Goal: Task Accomplishment & Management: Use online tool/utility

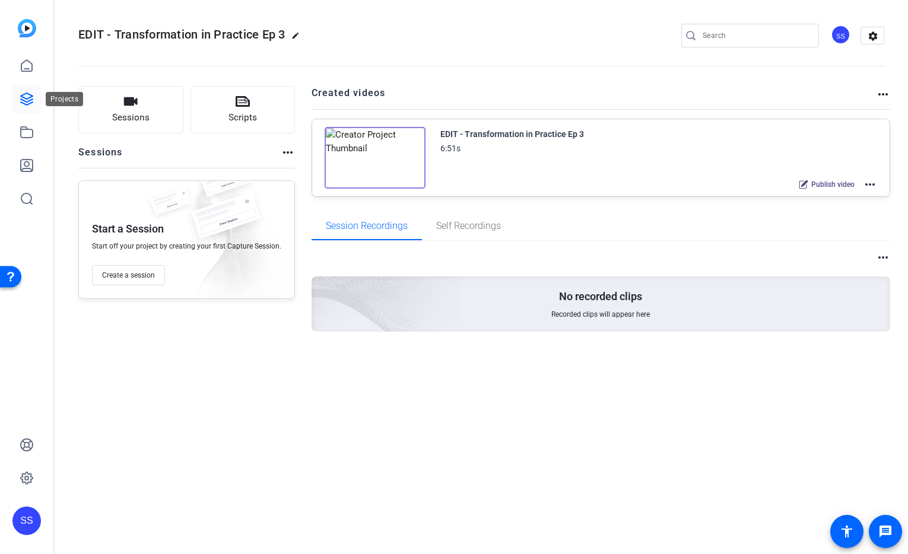
click at [31, 101] on icon at bounding box center [27, 99] width 14 height 14
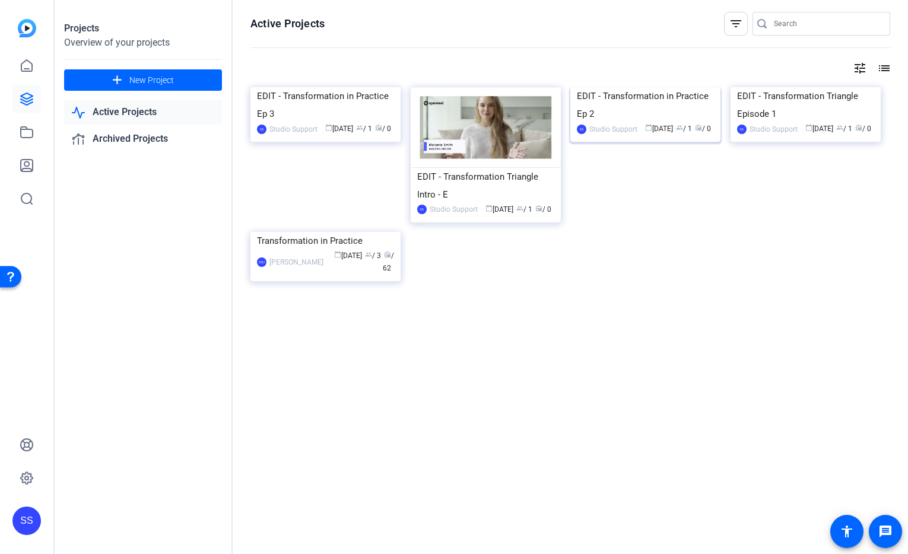
click at [639, 87] on img at bounding box center [645, 87] width 150 height 0
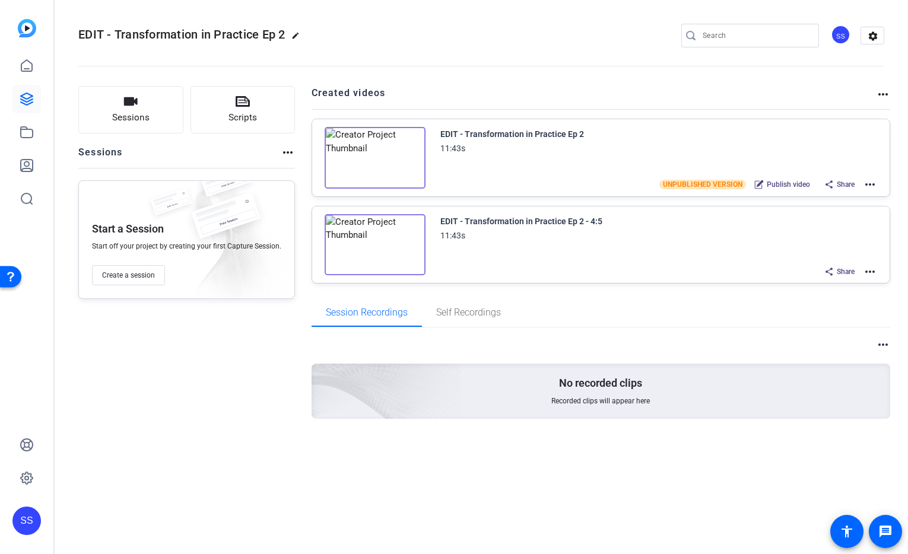
click at [869, 188] on mat-icon "more_horiz" at bounding box center [870, 184] width 14 height 14
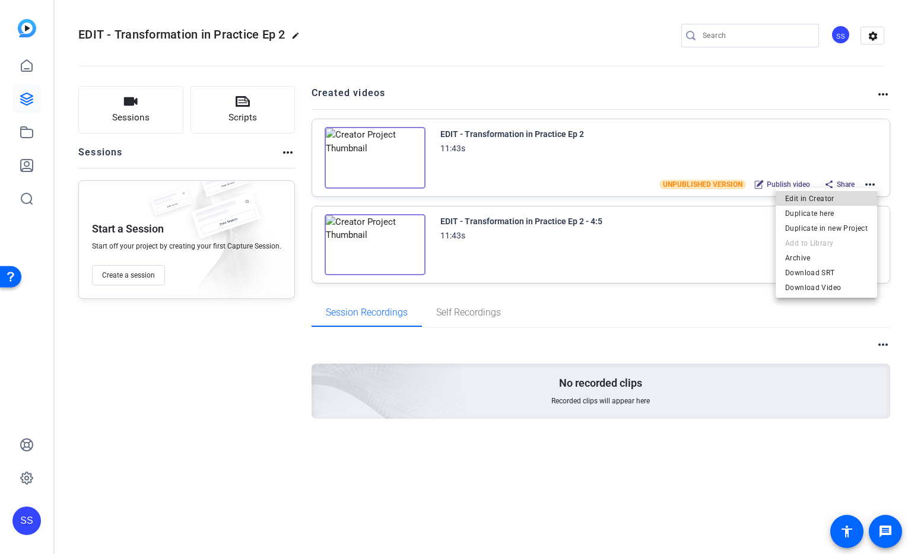
click at [848, 195] on span "Edit in Creator" at bounding box center [826, 199] width 82 height 14
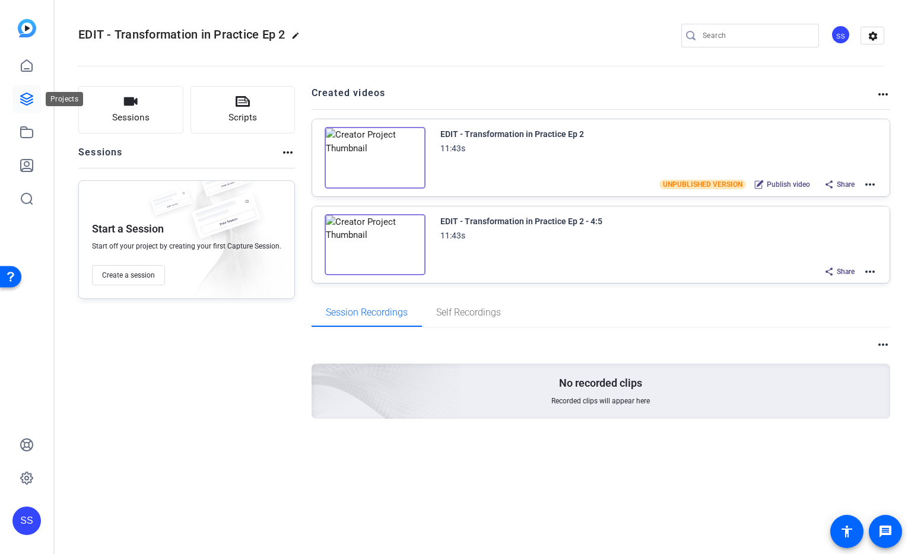
click at [17, 104] on link at bounding box center [26, 99] width 28 height 28
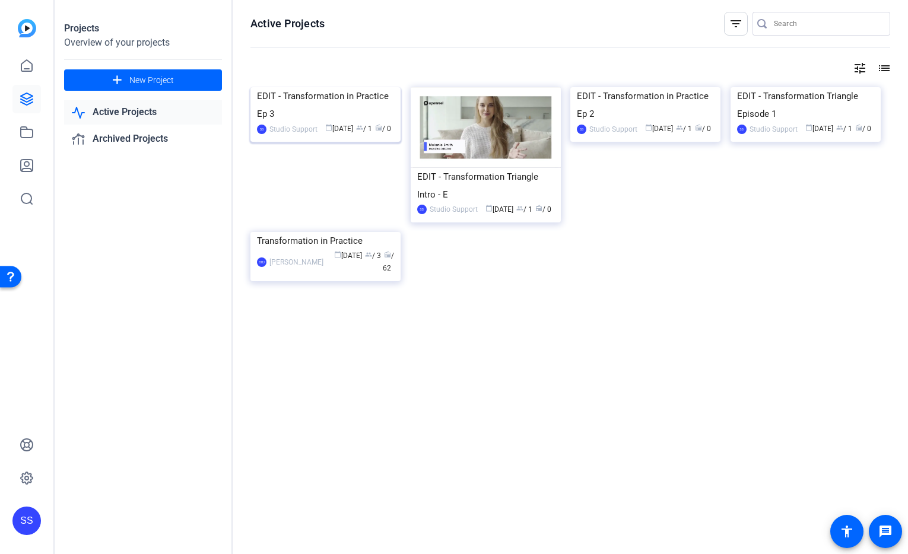
click at [343, 87] on img at bounding box center [325, 87] width 150 height 0
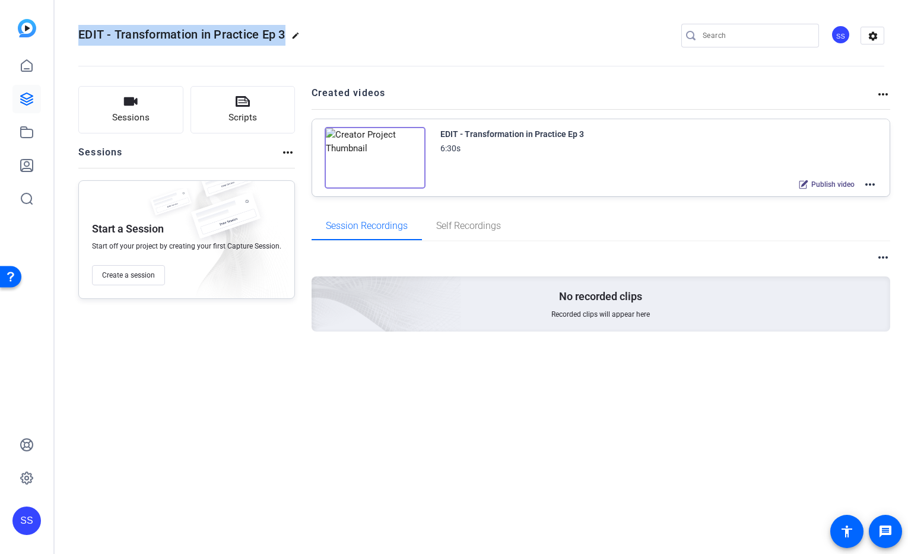
drag, startPoint x: 76, startPoint y: 34, endPoint x: 285, endPoint y: 33, distance: 209.5
click at [285, 33] on mat-toolbar "EDIT - Transformation in Practice Ep 3 edit SS settings" at bounding box center [481, 35] width 853 height 71
copy span "EDIT - Transformation in Practice Ep 3"
click at [418, 40] on div "EDIT - Transformation in Practice Ep 3 edit SS settings" at bounding box center [481, 36] width 806 height 18
